Goal: Task Accomplishment & Management: Use online tool/utility

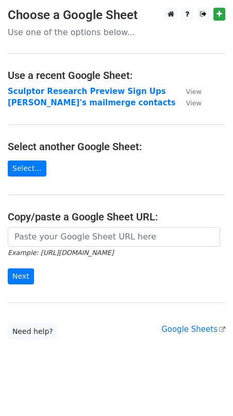
click at [162, 84] on main "Choose a Google Sheet Use one of the options below... Use a recent Google Sheet…" at bounding box center [116, 174] width 233 height 332
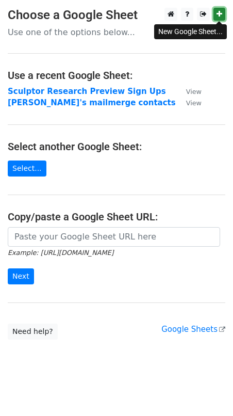
click at [217, 14] on icon at bounding box center [220, 13] width 6 height 7
click at [185, 327] on link "Google Sheets" at bounding box center [194, 329] width 64 height 9
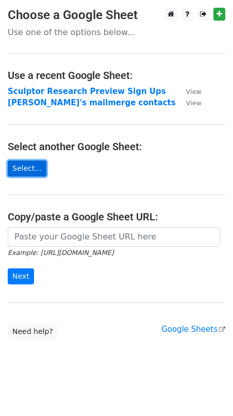
click at [31, 171] on link "Select..." at bounding box center [27, 169] width 39 height 16
click at [33, 168] on link "Select..." at bounding box center [27, 169] width 39 height 16
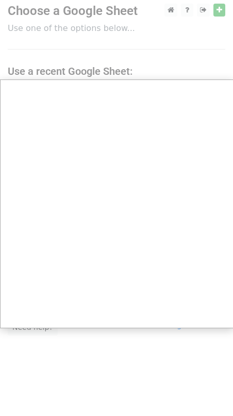
scroll to position [6, 0]
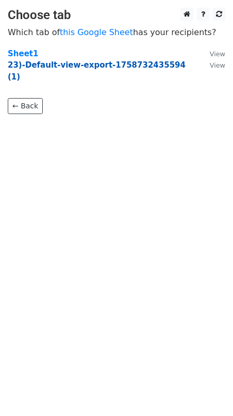
click at [138, 67] on strong "23)-Default-view-export-1758732435594 (1)" at bounding box center [97, 70] width 178 height 21
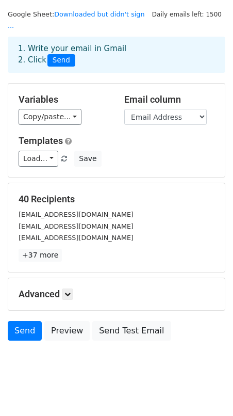
scroll to position [26, 0]
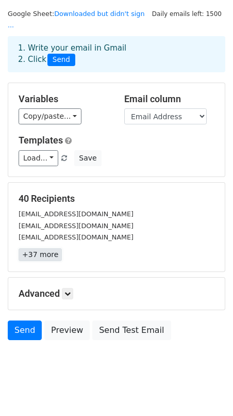
click at [42, 248] on link "+37 more" at bounding box center [40, 254] width 43 height 13
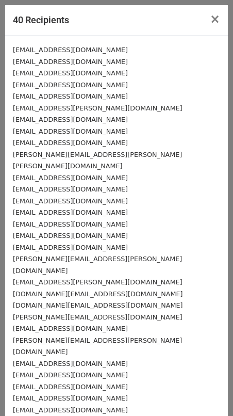
scroll to position [2, 0]
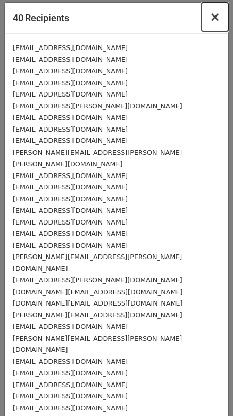
click at [214, 20] on span "×" at bounding box center [215, 17] width 10 height 14
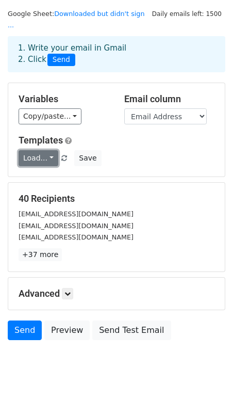
click at [47, 150] on link "Load..." at bounding box center [39, 158] width 40 height 16
click at [161, 150] on div "Load... No templates saved Save" at bounding box center [117, 158] width 212 height 16
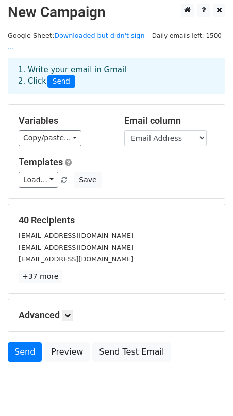
scroll to position [0, 0]
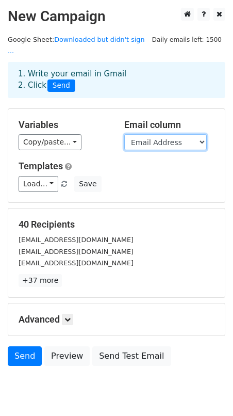
click at [166, 134] on select "Email Address First Name Last Name" at bounding box center [165, 142] width 83 height 16
click at [124, 134] on select "Email Address First Name Last Name" at bounding box center [165, 142] width 83 height 16
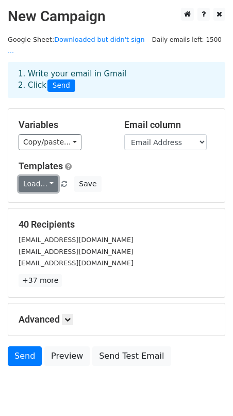
click at [39, 176] on link "Load..." at bounding box center [39, 184] width 40 height 16
click at [101, 203] on span at bounding box center [100, 206] width 6 height 7
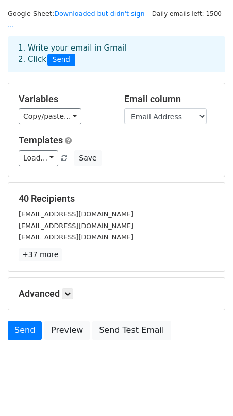
scroll to position [26, 0]
click at [70, 15] on link "Downloaded but didn't sign ..." at bounding box center [76, 20] width 137 height 20
click at [37, 248] on link "+37 more" at bounding box center [40, 254] width 43 height 13
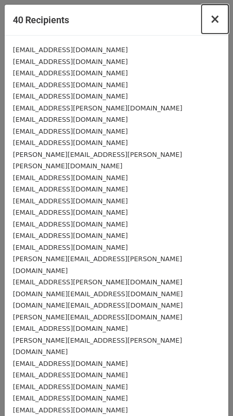
click at [216, 18] on span "×" at bounding box center [215, 19] width 10 height 14
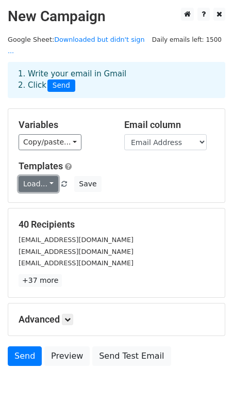
click at [48, 176] on link "Load..." at bounding box center [39, 184] width 40 height 16
click at [45, 176] on link "Load..." at bounding box center [39, 184] width 40 height 16
click at [31, 176] on link "Load..." at bounding box center [39, 184] width 40 height 16
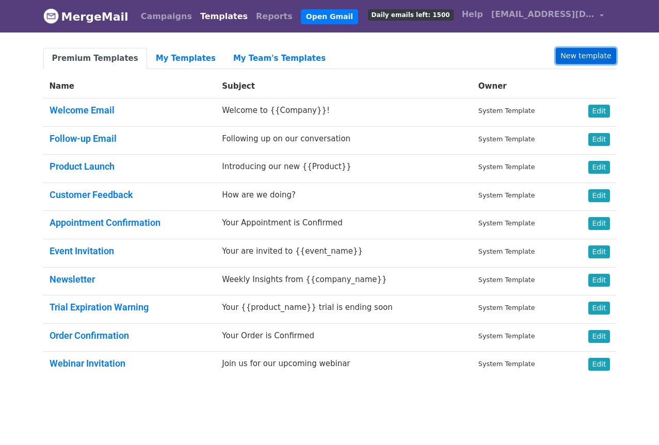
click at [586, 54] on link "New template" at bounding box center [586, 56] width 60 height 16
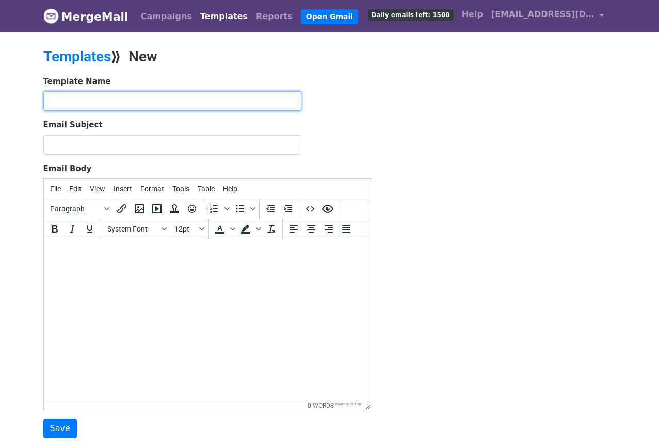
click at [113, 98] on input "text" at bounding box center [172, 101] width 258 height 20
paste input "Downloaded but didn't sign up"
type input "Downloaded but didn't sign up"
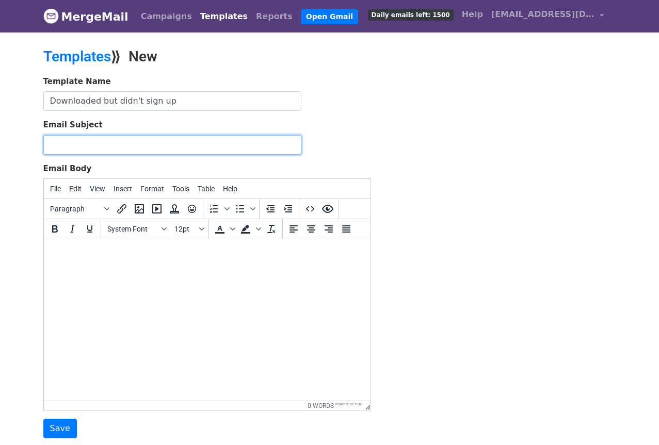
click at [57, 149] on input "Email Subject" at bounding box center [172, 145] width 258 height 20
drag, startPoint x: 65, startPoint y: 139, endPoint x: 100, endPoint y: 144, distance: 36.0
click at [65, 139] on input "Email Subject" at bounding box center [172, 145] width 258 height 20
type input "Sculptor follow up!"
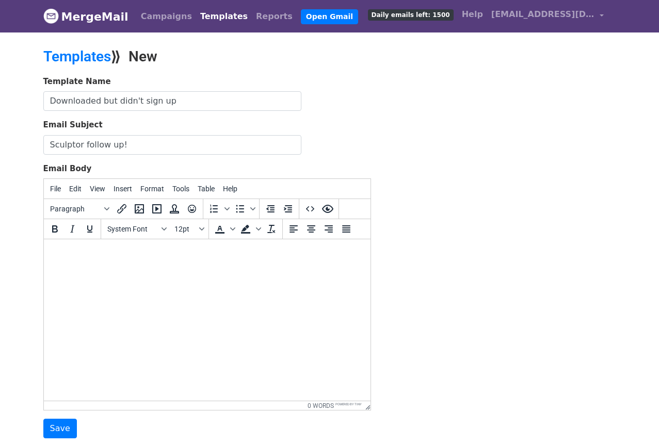
click at [72, 257] on body at bounding box center [207, 253] width 310 height 11
paste body
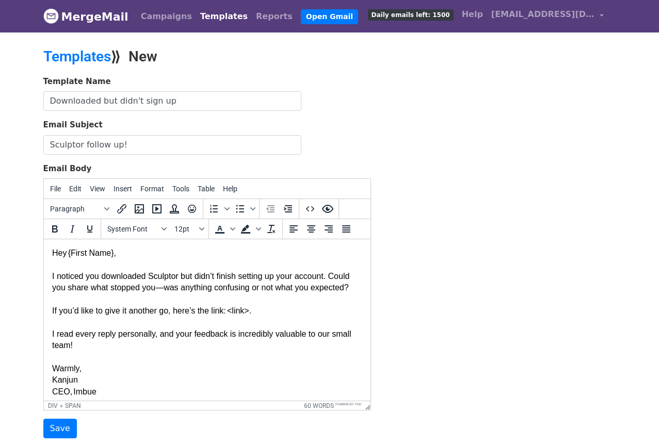
click at [154, 309] on span "If you’d like to give it another go, here’s the link: <link>." at bounding box center [151, 311] width 199 height 9
click at [181, 102] on input "Downloaded but didn't sign up" at bounding box center [172, 101] width 258 height 20
type input "Downloaded but didn't sign up [Sculptor]"
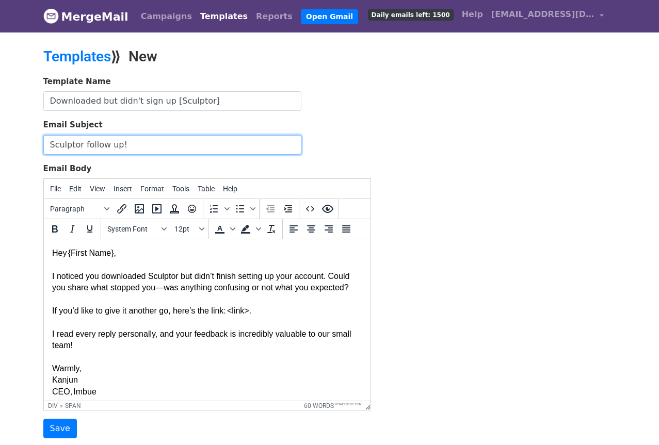
click at [144, 145] on input "Sculptor follow up!" at bounding box center [172, 145] width 258 height 20
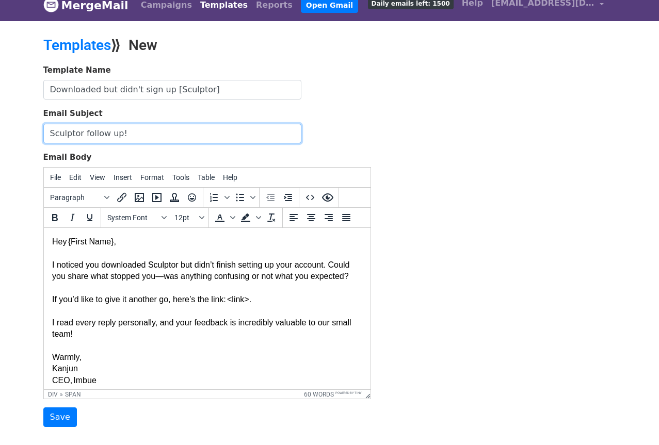
scroll to position [6, 0]
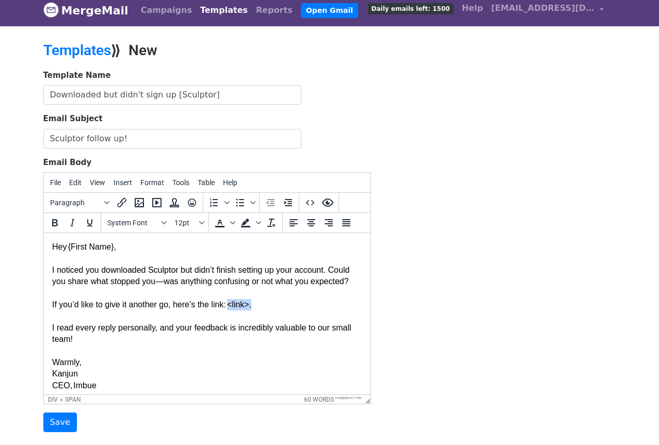
drag, startPoint x: 254, startPoint y: 306, endPoint x: 236, endPoint y: 308, distance: 18.2
click at [231, 307] on span "If you’d like to give it another go, here’s the link: <link>." at bounding box center [151, 304] width 199 height 9
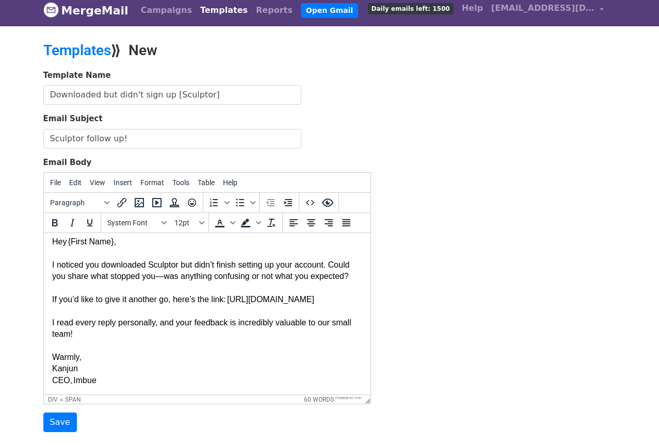
scroll to position [33, 0]
drag, startPoint x: 77, startPoint y: 308, endPoint x: 78, endPoint y: 288, distance: 20.7
click at [67, 294] on div "If you’d like to give it another go, here’s the link: https://generallyintellig…" at bounding box center [207, 299] width 310 height 11
drag, startPoint x: 226, startPoint y: 300, endPoint x: 174, endPoint y: 301, distance: 51.1
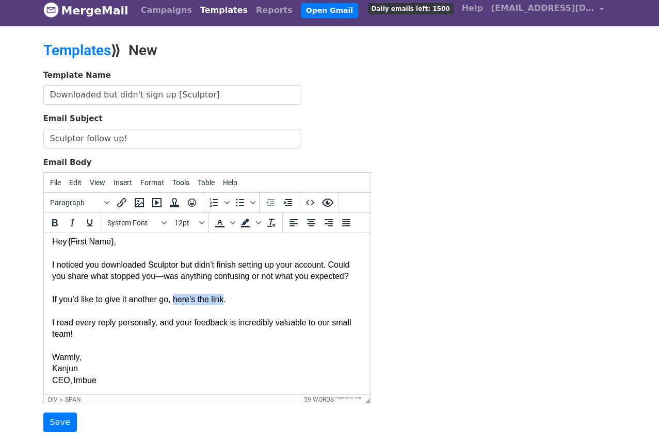
click at [174, 301] on span "If you’d like to give it another go, here’s the link." at bounding box center [139, 299] width 174 height 9
click at [121, 202] on icon "Insert/edit link" at bounding box center [122, 203] width 12 height 12
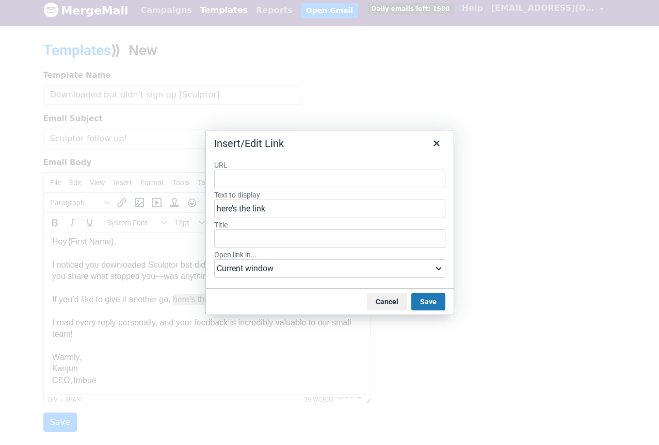
type input "https://generallyintelligent.us10.list-manage.com/track/click?u=fa1bcd443ef2946…"
click at [425, 302] on button "Save" at bounding box center [428, 302] width 34 height 18
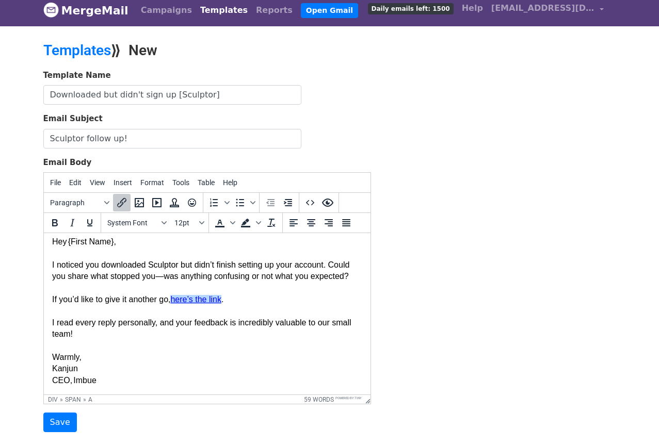
drag, startPoint x: 272, startPoint y: 293, endPoint x: 277, endPoint y: 294, distance: 5.3
click at [272, 293] on div at bounding box center [207, 288] width 310 height 11
click at [141, 334] on div "I read every reply personally, and your feedback is incredibly valuable to our …" at bounding box center [207, 328] width 310 height 23
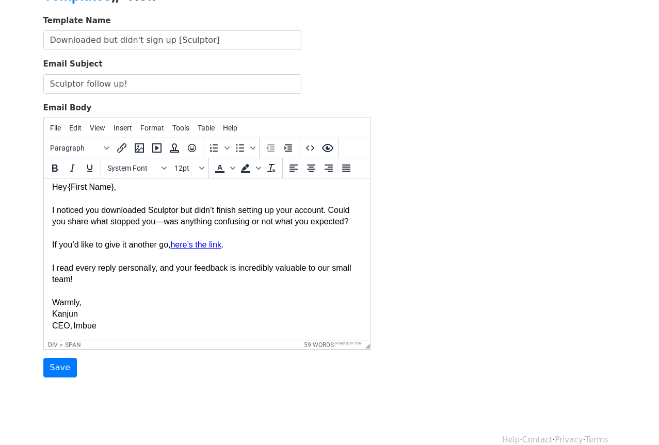
scroll to position [65, 0]
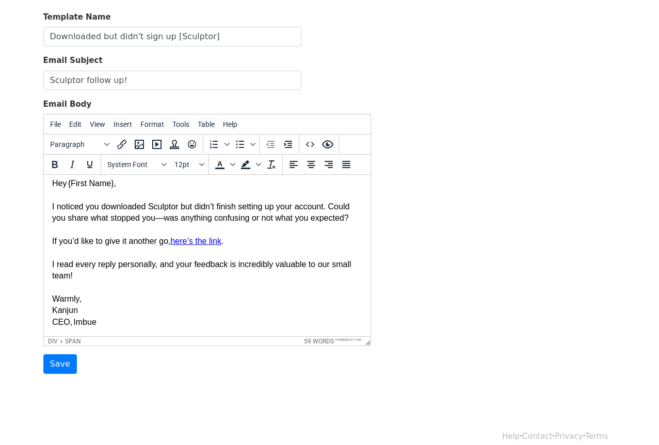
click at [202, 243] on link "here’s the link" at bounding box center [195, 241] width 51 height 9
drag, startPoint x: 154, startPoint y: 69, endPoint x: 6, endPoint y: 416, distance: 377.4
click at [122, 146] on icon "Insert/edit link" at bounding box center [122, 144] width 12 height 12
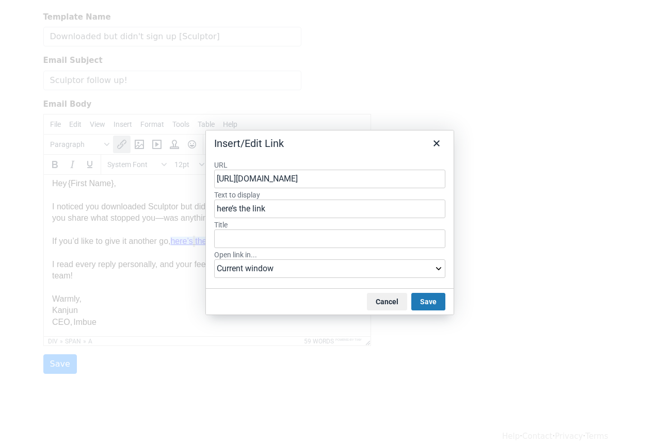
click at [291, 179] on input "https://generallyintelligent.us10.list-manage.com/track/click?u=fa1bcd443ef2946…" at bounding box center [329, 179] width 231 height 19
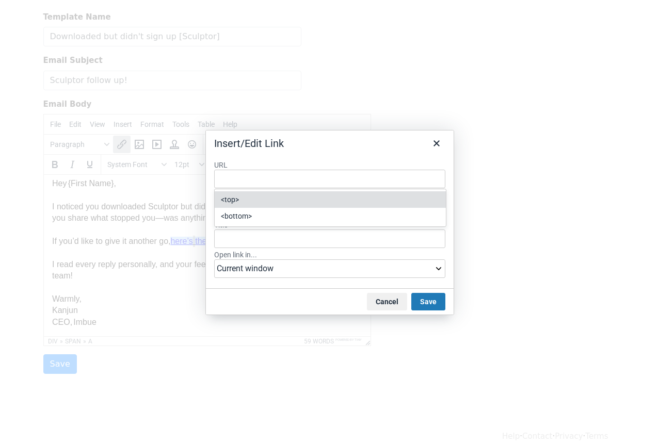
click at [269, 175] on input "URL" at bounding box center [329, 179] width 231 height 19
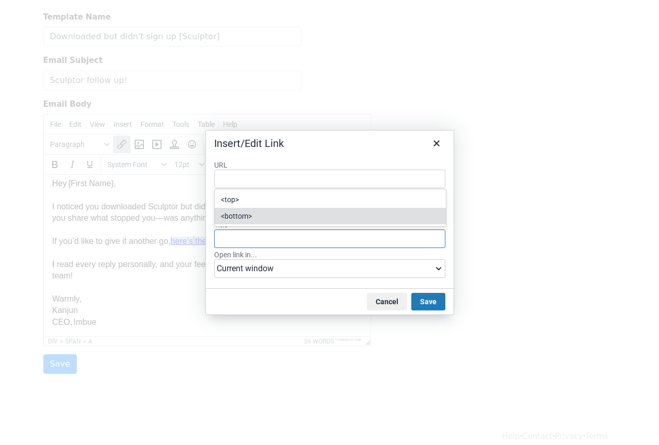
click at [270, 242] on input "Title" at bounding box center [329, 239] width 231 height 19
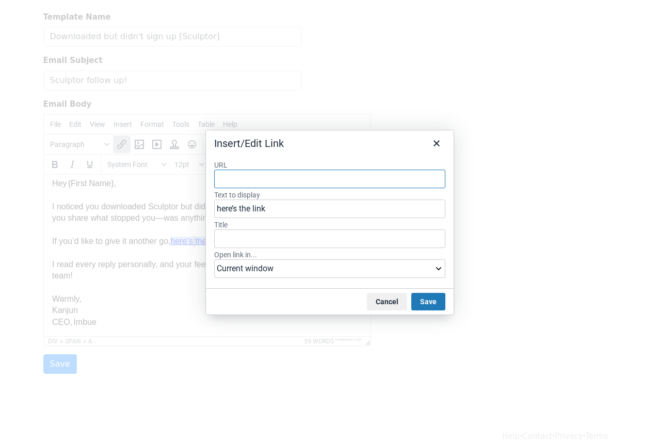
click at [252, 179] on input "URL" at bounding box center [329, 179] width 231 height 19
click at [377, 301] on button "Cancel" at bounding box center [387, 302] width 40 height 18
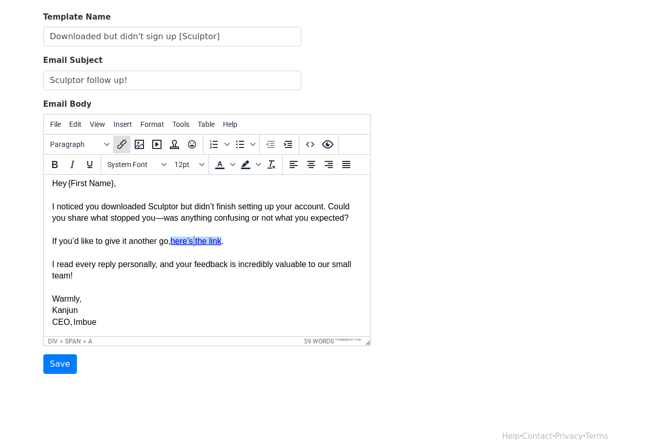
click at [119, 140] on icon "Insert/edit link" at bounding box center [122, 144] width 12 height 12
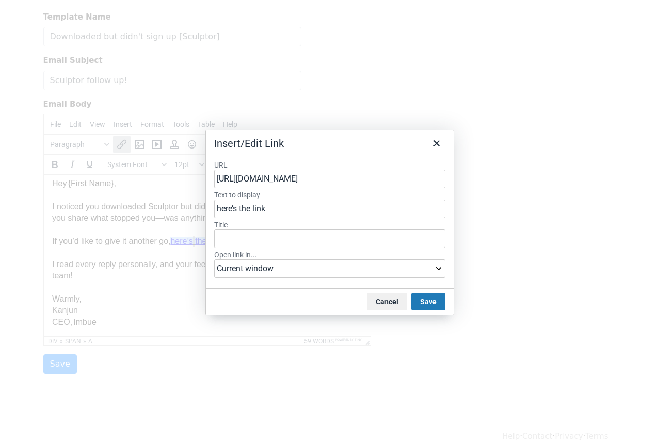
click at [361, 180] on input "https://generallyintelligent.us10.list-manage.com/track/click?u=fa1bcd443ef2946…" at bounding box center [329, 179] width 231 height 19
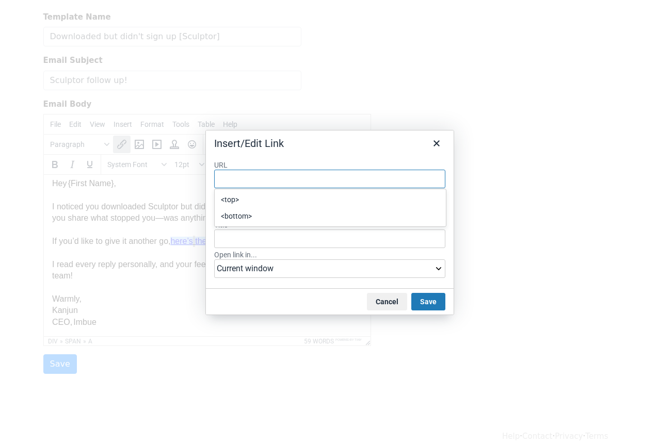
click at [330, 155] on div "URL Text to display here’s the link Title Open link in... Current window New wi…" at bounding box center [330, 220] width 248 height 137
click at [426, 302] on button "Save" at bounding box center [428, 302] width 34 height 18
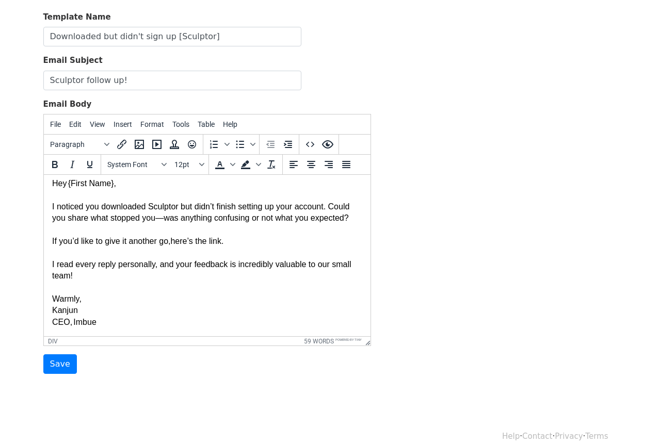
click at [274, 253] on div at bounding box center [207, 252] width 310 height 11
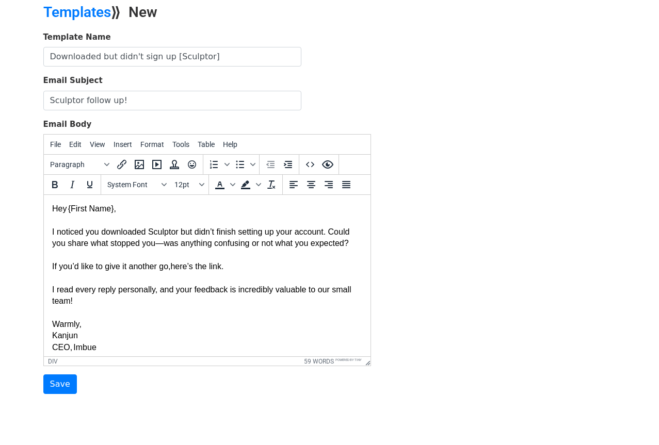
scroll to position [34, 0]
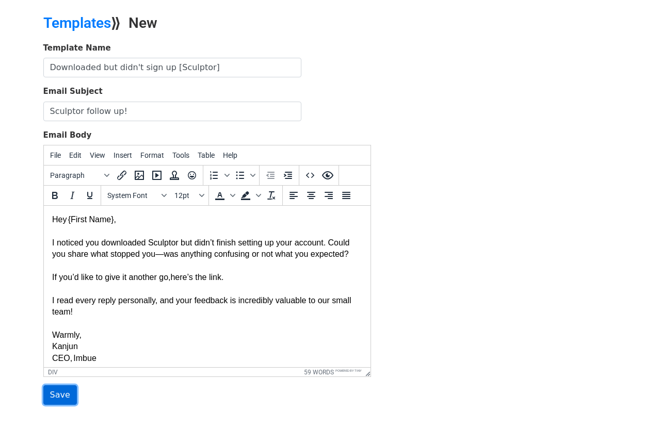
click at [55, 398] on input "Save" at bounding box center [60, 396] width 34 height 20
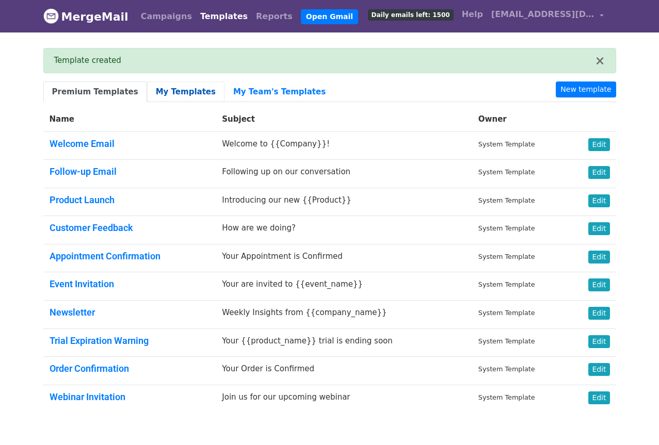
click at [169, 94] on link "My Templates" at bounding box center [185, 92] width 77 height 21
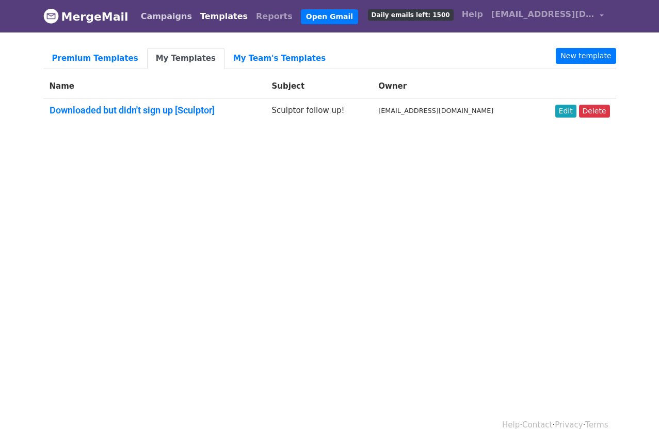
click at [152, 15] on link "Campaigns" at bounding box center [166, 16] width 59 height 21
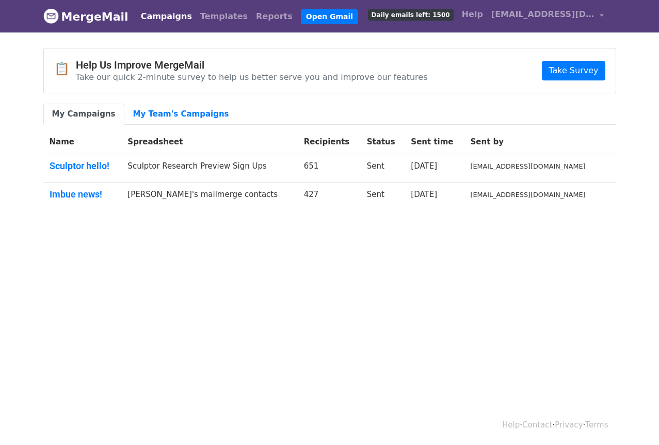
scroll to position [1, 0]
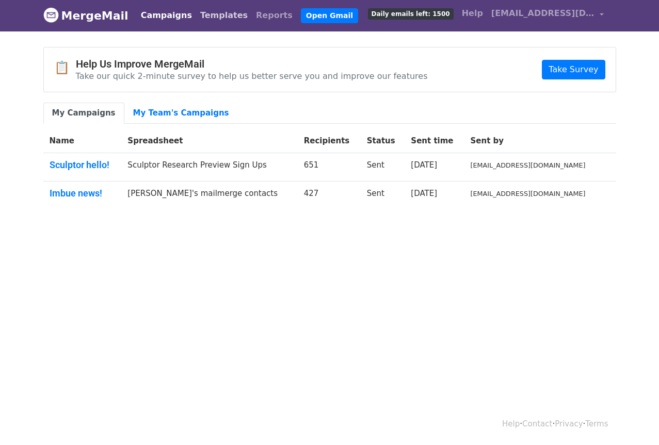
click at [199, 13] on link "Templates" at bounding box center [224, 15] width 56 height 21
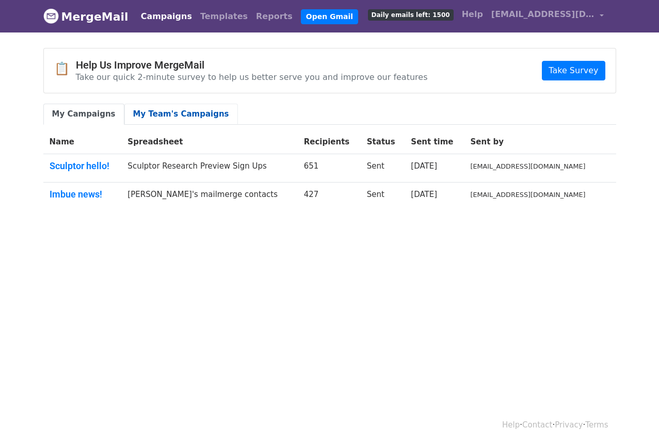
click at [166, 118] on link "My Team's Campaigns" at bounding box center [181, 114] width 114 height 21
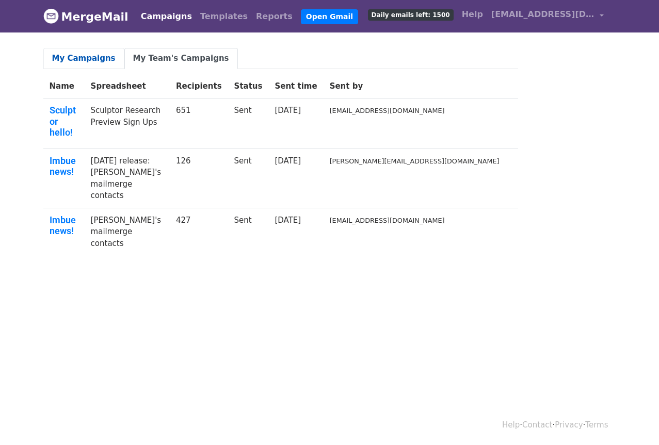
click at [95, 57] on link "My Campaigns" at bounding box center [83, 58] width 81 height 21
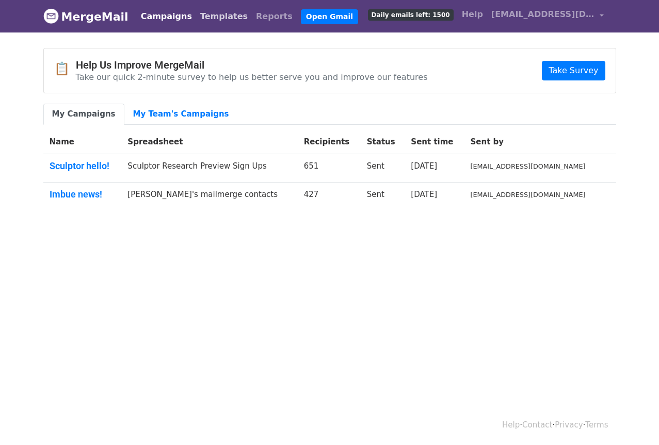
click at [210, 14] on link "Templates" at bounding box center [224, 16] width 56 height 21
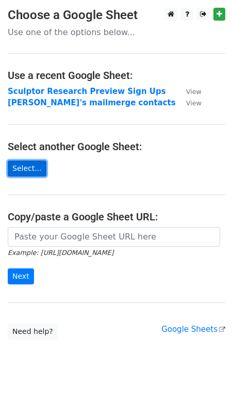
click at [37, 170] on link "Select..." at bounding box center [27, 169] width 39 height 16
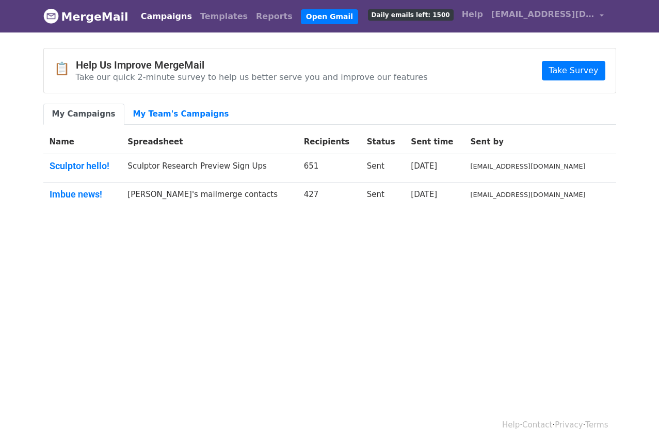
scroll to position [1, 0]
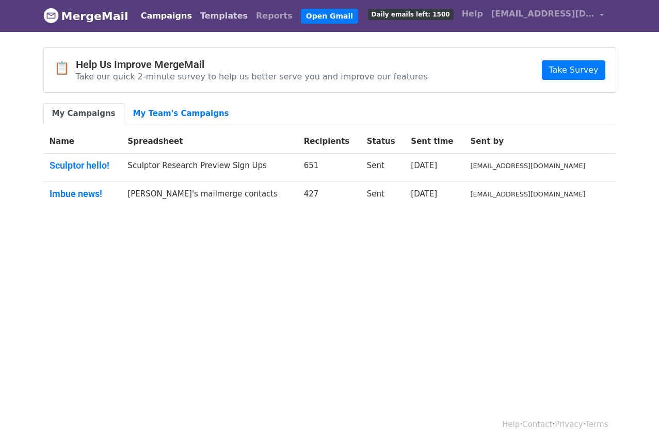
click at [204, 19] on link "Templates" at bounding box center [224, 16] width 56 height 21
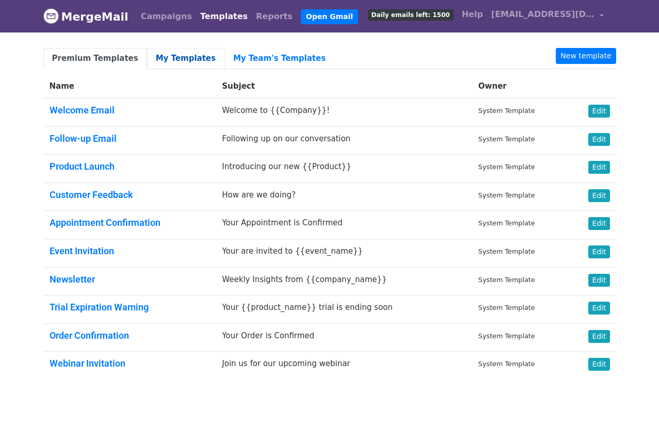
click at [177, 61] on link "My Templates" at bounding box center [185, 58] width 77 height 21
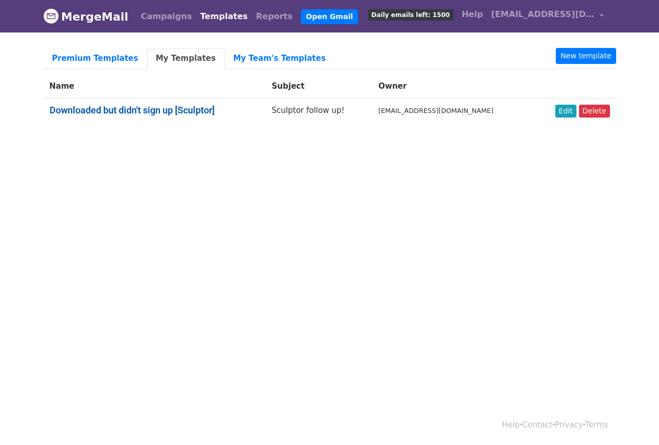
click at [166, 112] on link "Downloaded but didn't sign up [Sculptor]" at bounding box center [132, 110] width 165 height 11
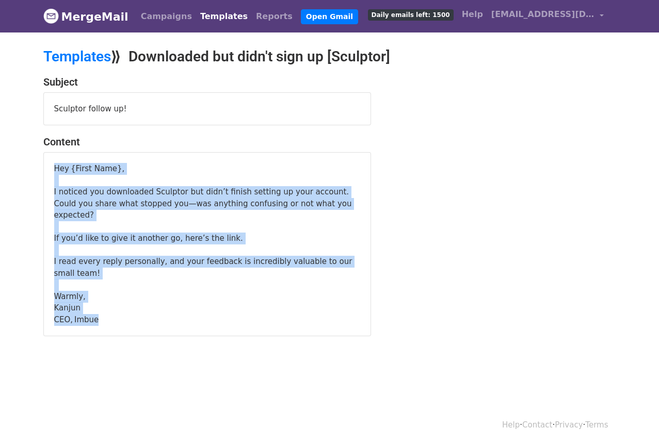
drag, startPoint x: 55, startPoint y: 167, endPoint x: 131, endPoint y: 309, distance: 160.5
click at [131, 309] on div "Hey {First Name}, I noticed you downloaded Sculptor but didn’t finish setting u…" at bounding box center [207, 244] width 306 height 163
copy div "Hey {First Name}, I noticed you downloaded Sculptor but didn’t finish setting u…"
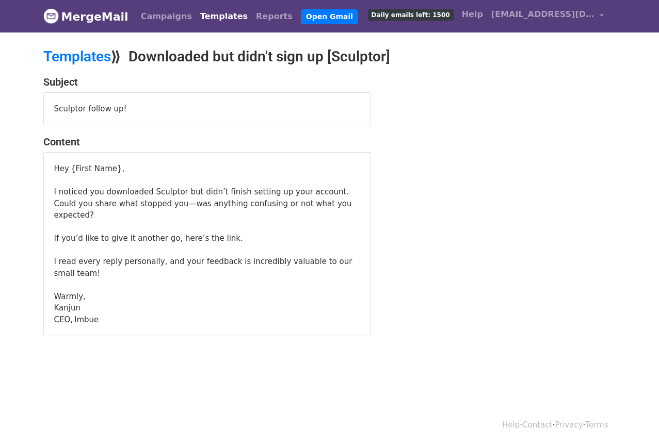
drag, startPoint x: 97, startPoint y: 191, endPoint x: 105, endPoint y: 181, distance: 13.2
click at [97, 191] on span "I noticed you downloaded Sculptor but didn’t finish setting up your account. Co…" at bounding box center [203, 203] width 298 height 33
drag, startPoint x: 113, startPoint y: 168, endPoint x: 72, endPoint y: 172, distance: 41.0
click at [69, 170] on span "Hey {First Name}," at bounding box center [89, 168] width 71 height 9
drag, startPoint x: 91, startPoint y: 169, endPoint x: 105, endPoint y: 169, distance: 14.5
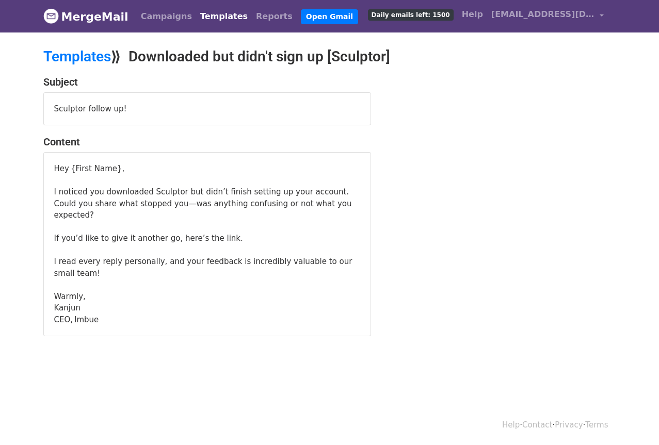
click at [91, 169] on span "Hey {First Name}," at bounding box center [89, 168] width 71 height 9
drag, startPoint x: 113, startPoint y: 168, endPoint x: 155, endPoint y: 191, distance: 48.0
click at [113, 168] on span "Hey {First Name}," at bounding box center [89, 168] width 71 height 9
click at [111, 168] on span "Hey {First Name}," at bounding box center [89, 168] width 71 height 9
click at [174, 186] on div "I noticed you downloaded Sculptor but didn’t finish setting up your account. Co…" at bounding box center [207, 203] width 306 height 35
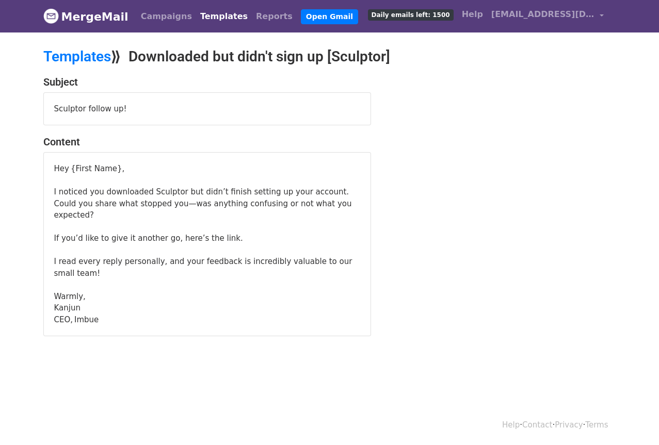
click at [148, 257] on span "I read every reply personally, and your feedback is incredibly valuable to our …" at bounding box center [203, 267] width 298 height 21
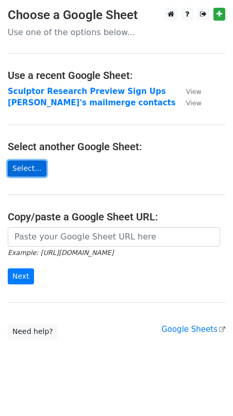
click at [31, 168] on link "Select..." at bounding box center [27, 169] width 39 height 16
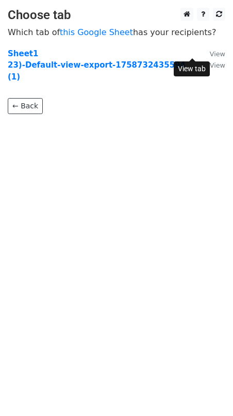
click at [210, 54] on small "View" at bounding box center [217, 54] width 15 height 8
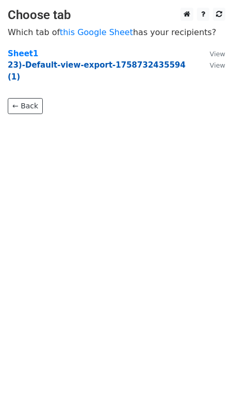
click at [74, 65] on strong "23)-Default-view-export-1758732435594 (1)" at bounding box center [97, 70] width 178 height 21
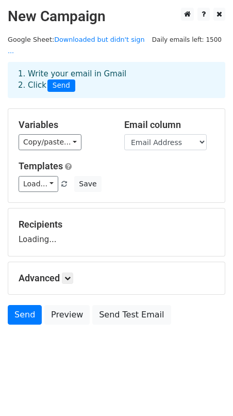
click at [194, 68] on div "1. Write your email in Gmail 2. Click Send" at bounding box center [116, 80] width 213 height 24
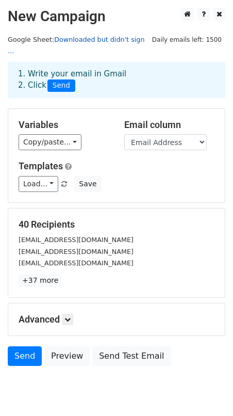
click at [94, 40] on link "Downloaded but didn't sign ..." at bounding box center [76, 46] width 137 height 20
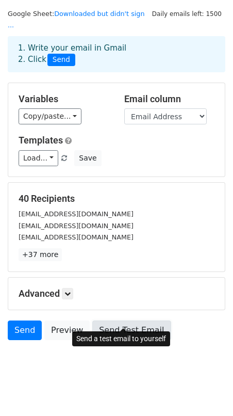
click at [133, 321] on link "Send Test Email" at bounding box center [131, 331] width 78 height 20
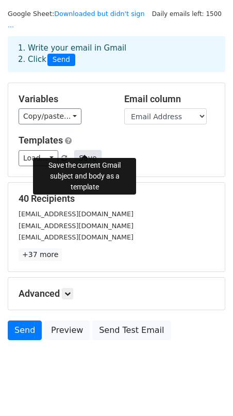
click at [88, 150] on button "Save" at bounding box center [87, 158] width 27 height 16
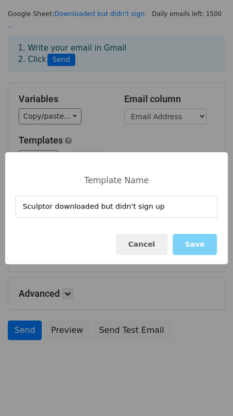
drag, startPoint x: 165, startPoint y: 206, endPoint x: 179, endPoint y: 231, distance: 28.0
click at [165, 206] on input "Sculptor downloaded but didn't sign up" at bounding box center [116, 207] width 202 height 22
type input "Sculptor downloaded but didn't sign up"
click at [192, 246] on button "Save" at bounding box center [195, 244] width 44 height 21
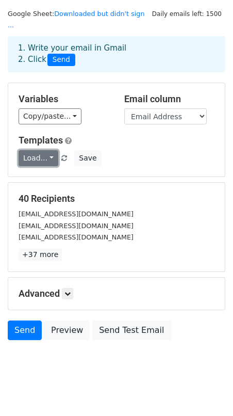
click at [37, 150] on link "Load..." at bounding box center [39, 158] width 40 height 16
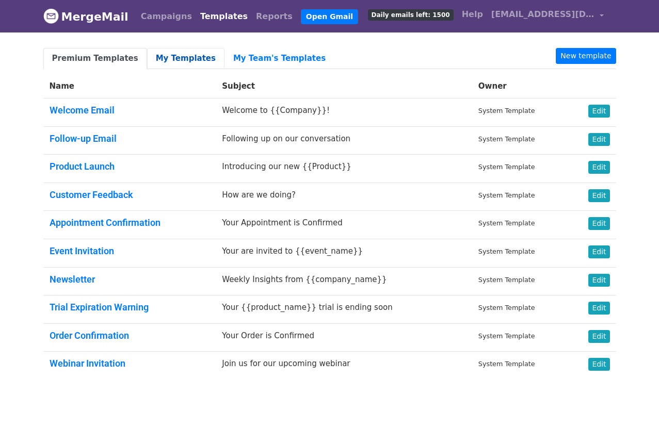
click at [188, 59] on link "My Templates" at bounding box center [185, 58] width 77 height 21
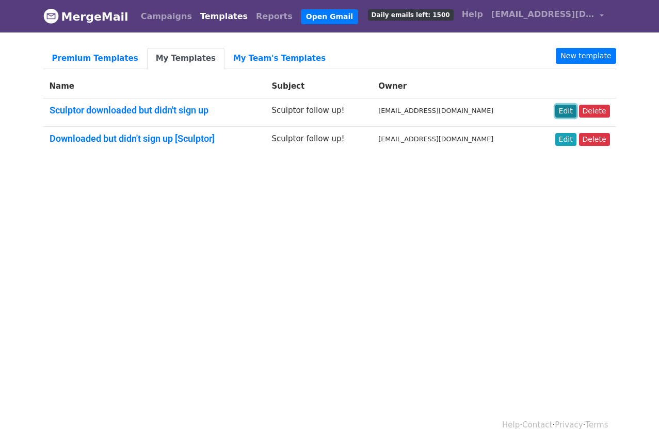
click at [569, 113] on link "Edit" at bounding box center [565, 111] width 21 height 13
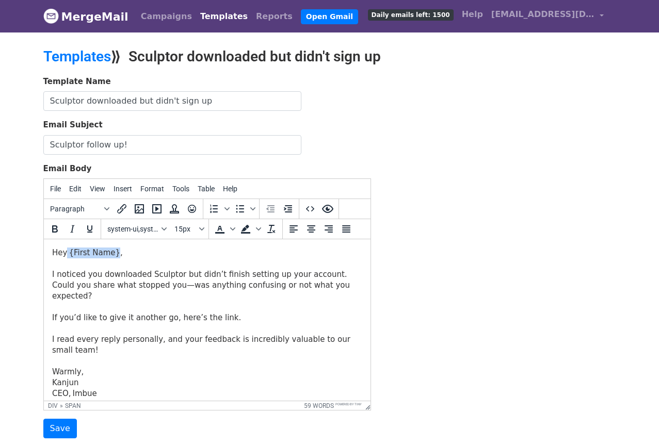
drag, startPoint x: 109, startPoint y: 252, endPoint x: 113, endPoint y: 273, distance: 21.0
click at [66, 252] on span "Hey {First Name}," at bounding box center [87, 252] width 71 height 9
paste body
click at [148, 281] on span "I noticed you downloaded Sculptor but didn’t finish setting up your account. Co…" at bounding box center [201, 285] width 298 height 31
click at [191, 313] on span "If you’d like to give it another go, here’s the link." at bounding box center [146, 317] width 189 height 9
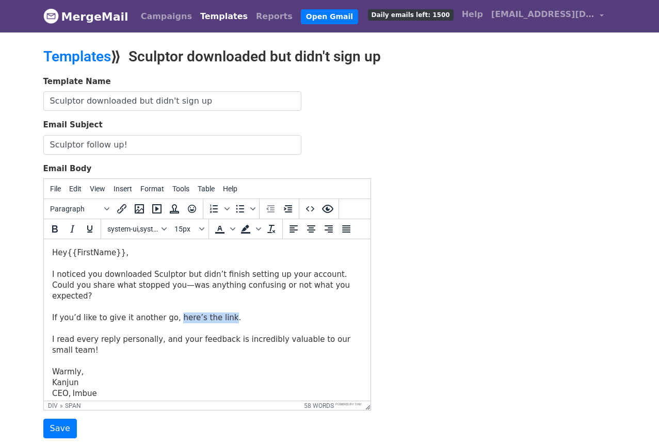
drag, startPoint x: 217, startPoint y: 308, endPoint x: 186, endPoint y: 281, distance: 41.3
click at [169, 313] on span "If you’d like to give it another go, here’s the link." at bounding box center [146, 317] width 189 height 9
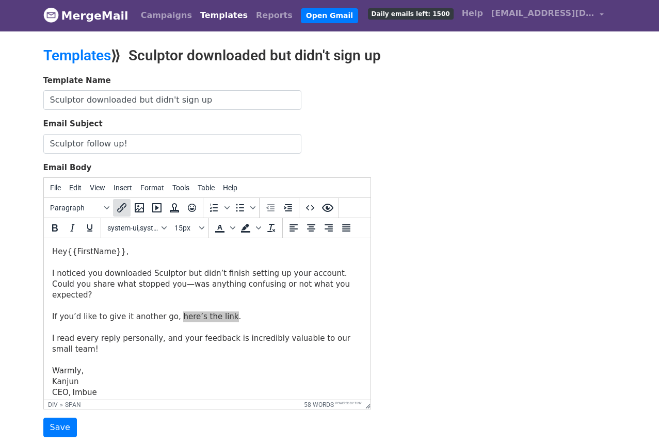
click at [121, 207] on icon "Insert/edit link" at bounding box center [122, 208] width 12 height 12
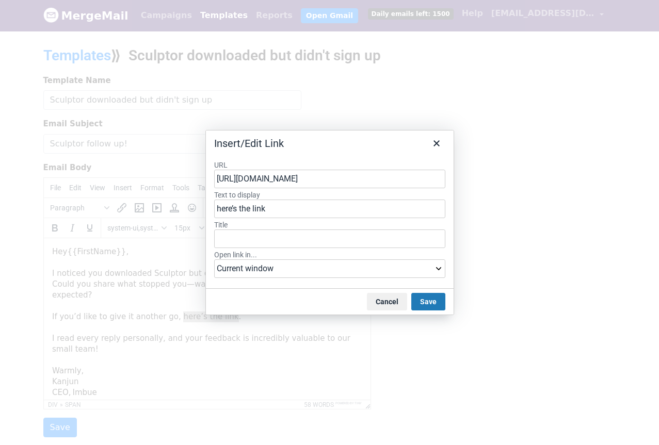
scroll to position [0, 94]
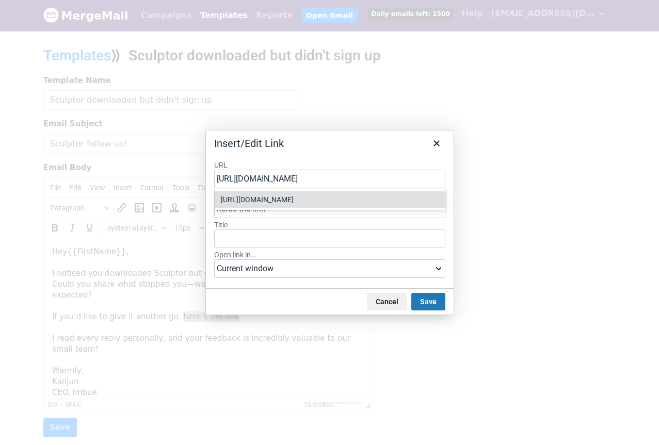
type input "https://imbue-sculptor-releases.s3.us-west-2.amazonaws.com/sculptor/Sculptor.dmg"
click at [307, 235] on input "Title" at bounding box center [329, 239] width 231 height 19
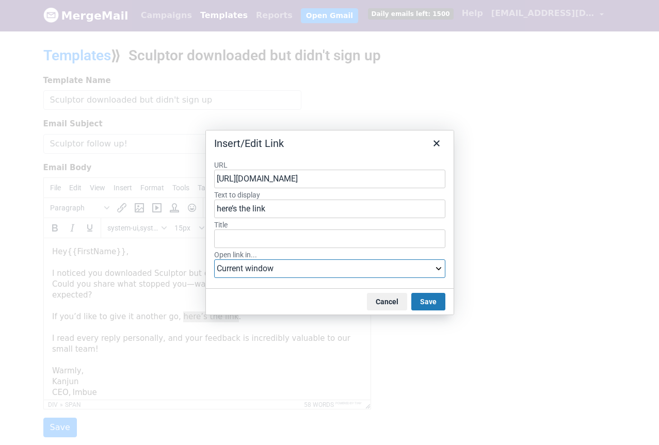
click at [405, 273] on select "Current window New window" at bounding box center [329, 269] width 231 height 19
click at [214, 260] on select "Current window New window" at bounding box center [329, 269] width 231 height 19
click at [432, 303] on button "Save" at bounding box center [428, 302] width 34 height 18
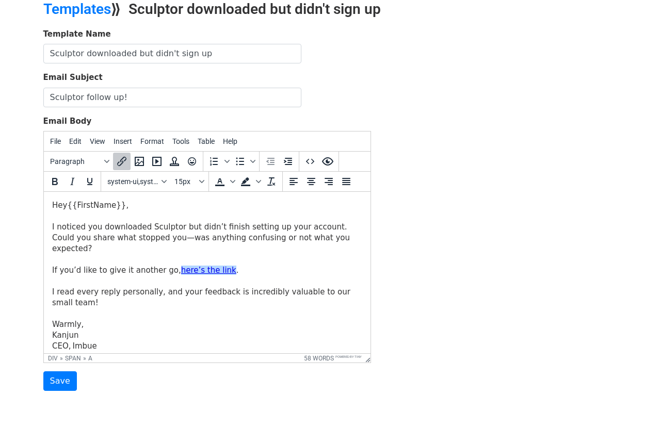
scroll to position [48, 0]
click at [60, 378] on input "Save" at bounding box center [60, 381] width 34 height 20
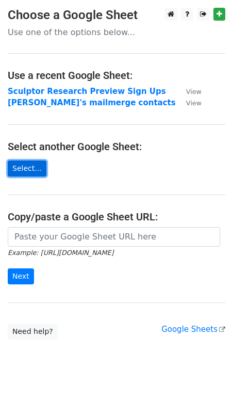
click at [30, 168] on link "Select..." at bounding box center [27, 169] width 39 height 16
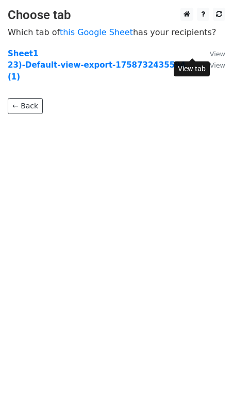
click at [210, 51] on small "View" at bounding box center [217, 54] width 15 height 8
drag, startPoint x: 194, startPoint y: 107, endPoint x: 202, endPoint y: 91, distance: 17.8
click at [195, 106] on body "Choose tab Which tab of this Google Sheet has your recipients? Sheet1 View 23)-…" at bounding box center [116, 82] width 233 height 148
click at [210, 66] on small "View" at bounding box center [217, 65] width 15 height 8
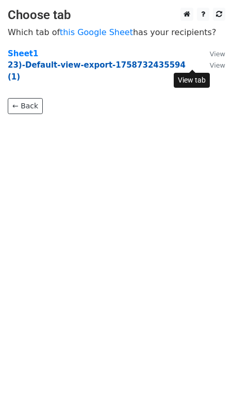
click at [42, 63] on strong "23)-Default-view-export-1758732435594 (1)" at bounding box center [97, 70] width 178 height 21
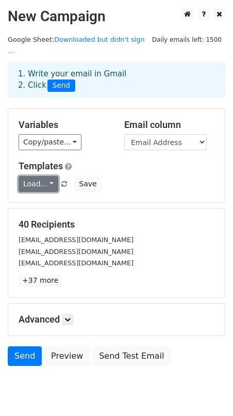
click at [51, 176] on link "Load..." at bounding box center [39, 184] width 40 height 16
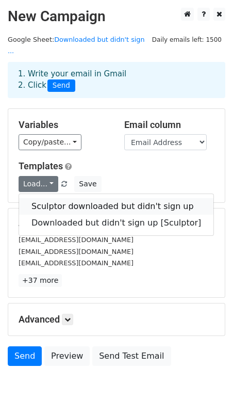
click at [94, 198] on link "Sculptor downloaded but didn't sign up" at bounding box center [116, 206] width 195 height 17
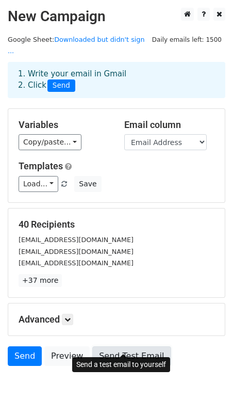
click at [120, 346] on link "Send Test Email" at bounding box center [131, 356] width 78 height 20
click at [129, 346] on link "Send Test Email" at bounding box center [131, 356] width 78 height 20
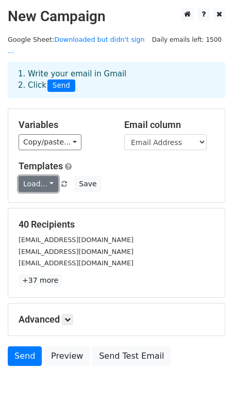
click at [38, 176] on link "Load..." at bounding box center [39, 184] width 40 height 16
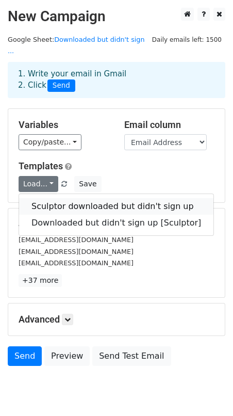
click at [54, 198] on link "Sculptor downloaded but didn't sign up" at bounding box center [116, 206] width 195 height 17
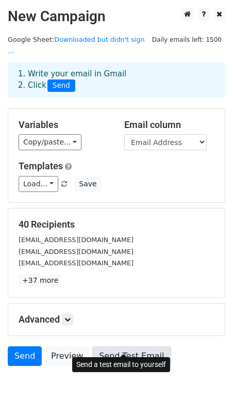
click at [117, 346] on link "Send Test Email" at bounding box center [131, 356] width 78 height 20
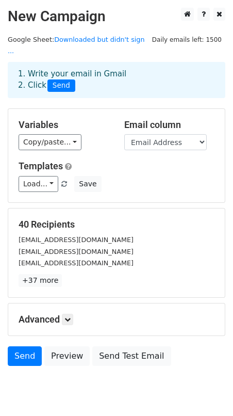
scroll to position [26, 0]
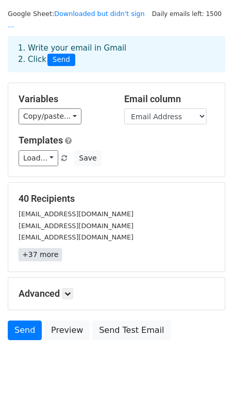
click at [45, 248] on link "+37 more" at bounding box center [40, 254] width 43 height 13
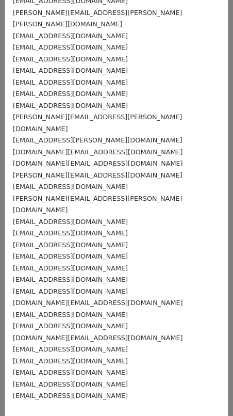
scroll to position [0, 0]
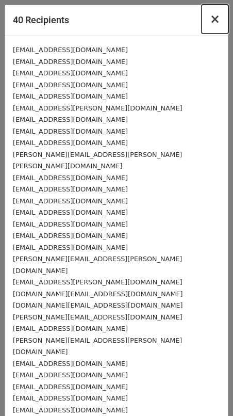
click at [214, 17] on span "×" at bounding box center [215, 19] width 10 height 14
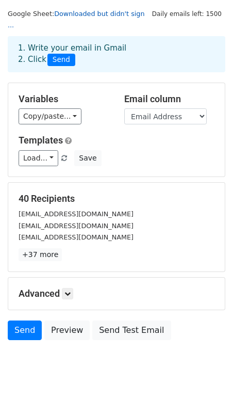
click at [95, 12] on link "Downloaded but didn't sign ..." at bounding box center [76, 20] width 137 height 20
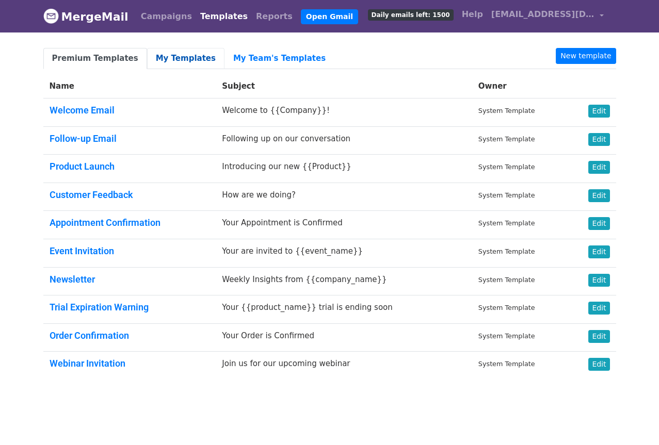
click at [172, 55] on link "My Templates" at bounding box center [185, 58] width 77 height 21
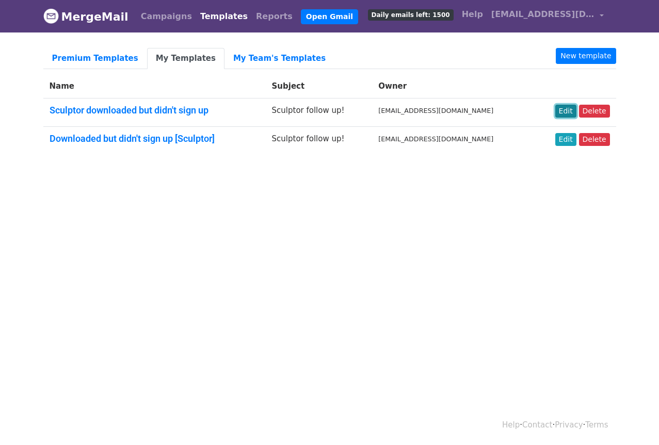
click at [571, 109] on link "Edit" at bounding box center [565, 111] width 21 height 13
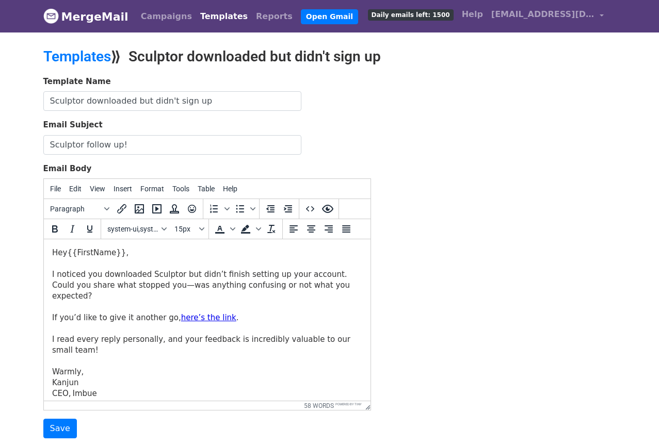
drag, startPoint x: 64, startPoint y: 252, endPoint x: 85, endPoint y: 261, distance: 22.9
click at [64, 252] on span "Hey{{FirstName}}," at bounding box center [90, 252] width 76 height 9
click at [54, 431] on input "Save" at bounding box center [60, 429] width 34 height 20
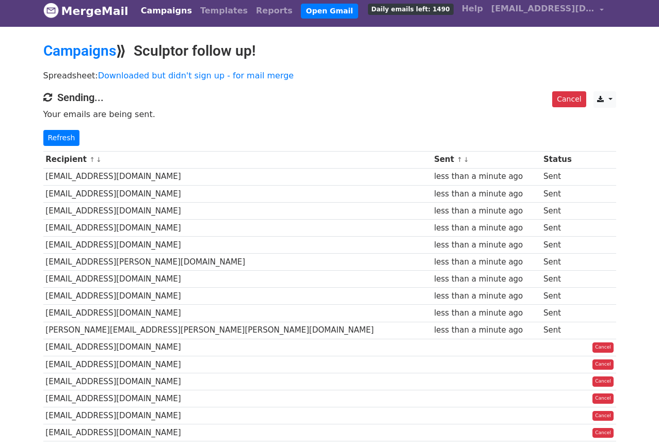
scroll to position [4, 0]
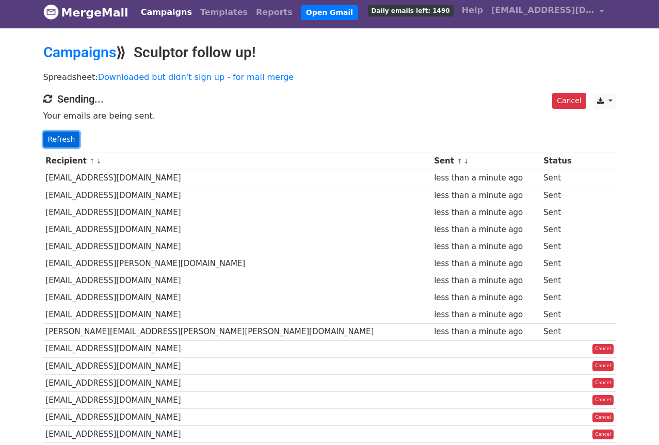
click at [57, 140] on link "Refresh" at bounding box center [61, 140] width 37 height 16
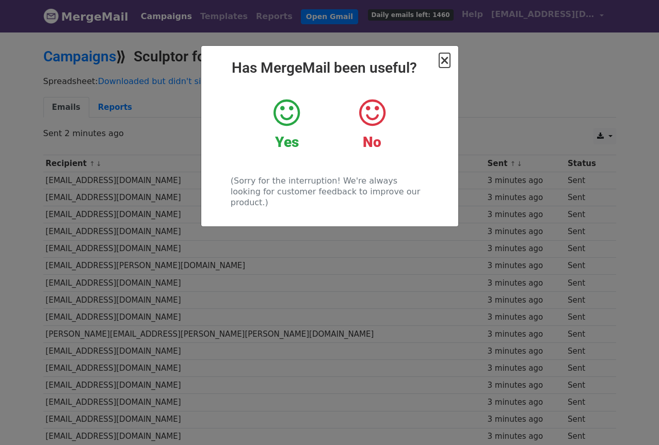
click at [445, 61] on span "×" at bounding box center [444, 60] width 10 height 14
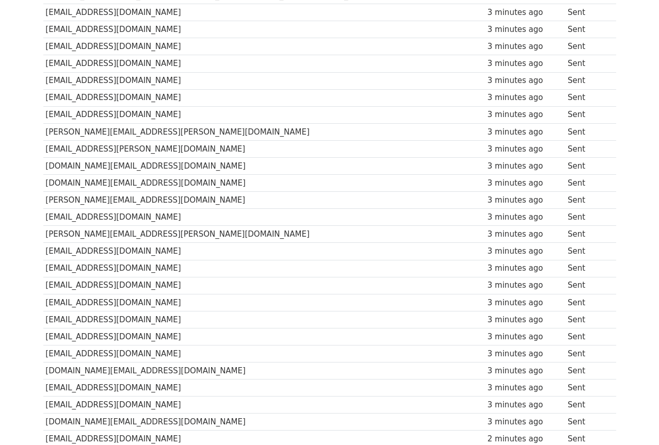
scroll to position [313, 0]
